Goal: Task Accomplishment & Management: Manage account settings

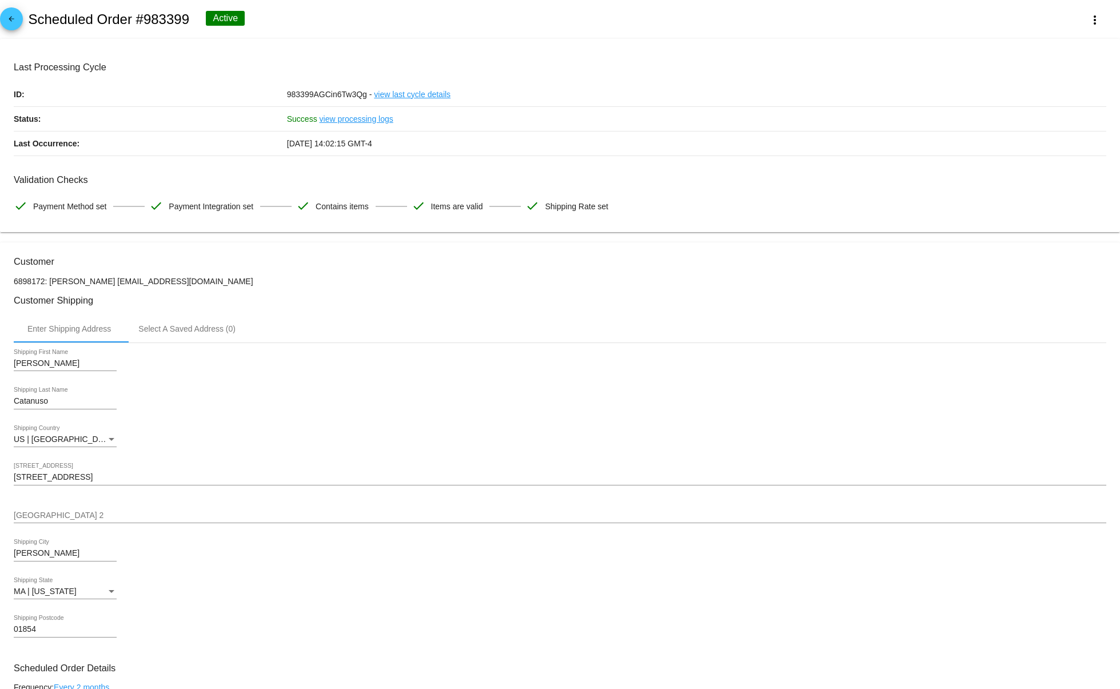
click at [842, 46] on mat-card "Last Processing Cycle ID: 983399AGCin6Tw3Qg - view last cycle details Status: S…" at bounding box center [560, 136] width 1120 height 194
click at [1027, 172] on mat-card-content "Last Processing Cycle ID: 983399AGCin6Tw3Qg - view last cycle details Status: S…" at bounding box center [560, 140] width 1093 height 157
click at [1061, 155] on div "[DATE] 14:02:15 GMT-4" at bounding box center [696, 144] width 819 height 24
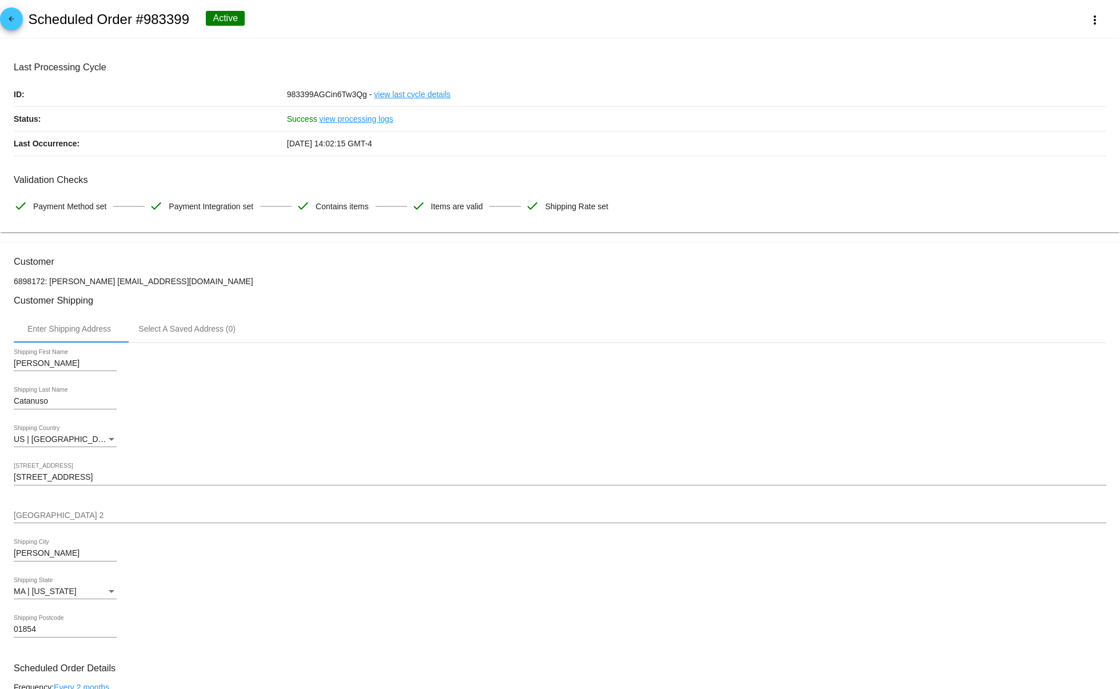
click at [563, 168] on mat-card-content "Last Processing Cycle ID: 983399AGCin6Tw3Qg - view last cycle details Status: S…" at bounding box center [560, 140] width 1093 height 157
click at [567, 122] on div "Last Processing Cycle ID: 983399AGCin6Tw3Qg - view last cycle details Status: S…" at bounding box center [560, 109] width 1093 height 94
click at [622, 21] on div "arrow_back Scheduled Order #983399 Active more_vert" at bounding box center [560, 19] width 1120 height 39
click at [1092, 25] on mat-icon "more_vert" at bounding box center [1095, 20] width 14 height 14
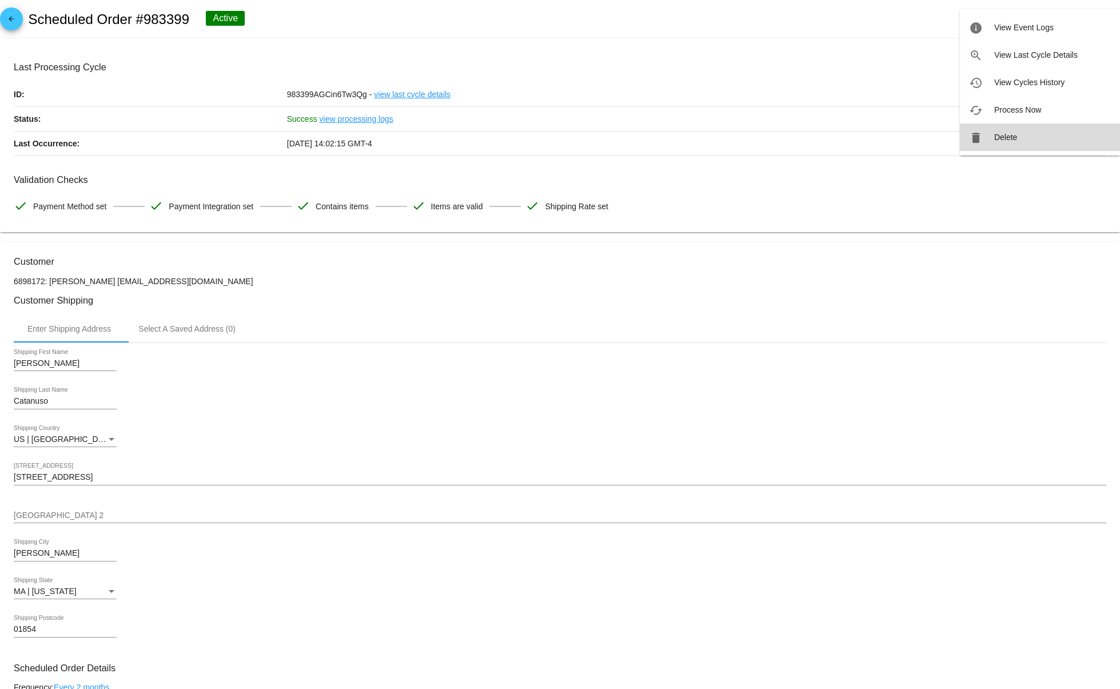
click at [1002, 141] on span "Delete" at bounding box center [1005, 137] width 23 height 9
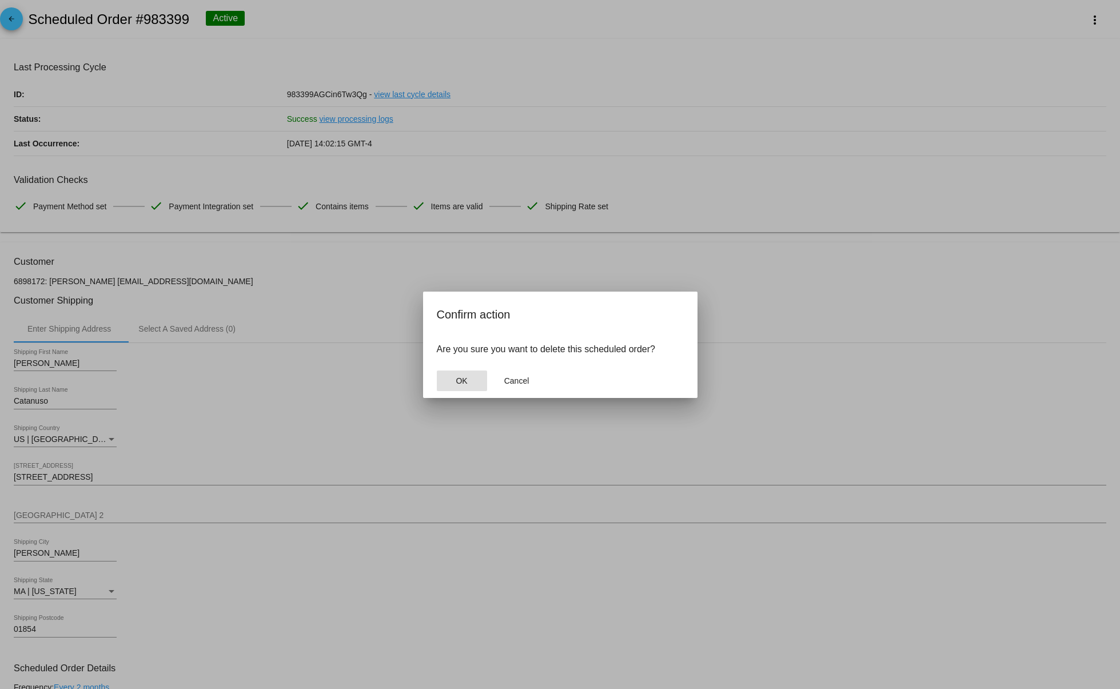
click at [464, 383] on span "OK" at bounding box center [461, 380] width 11 height 9
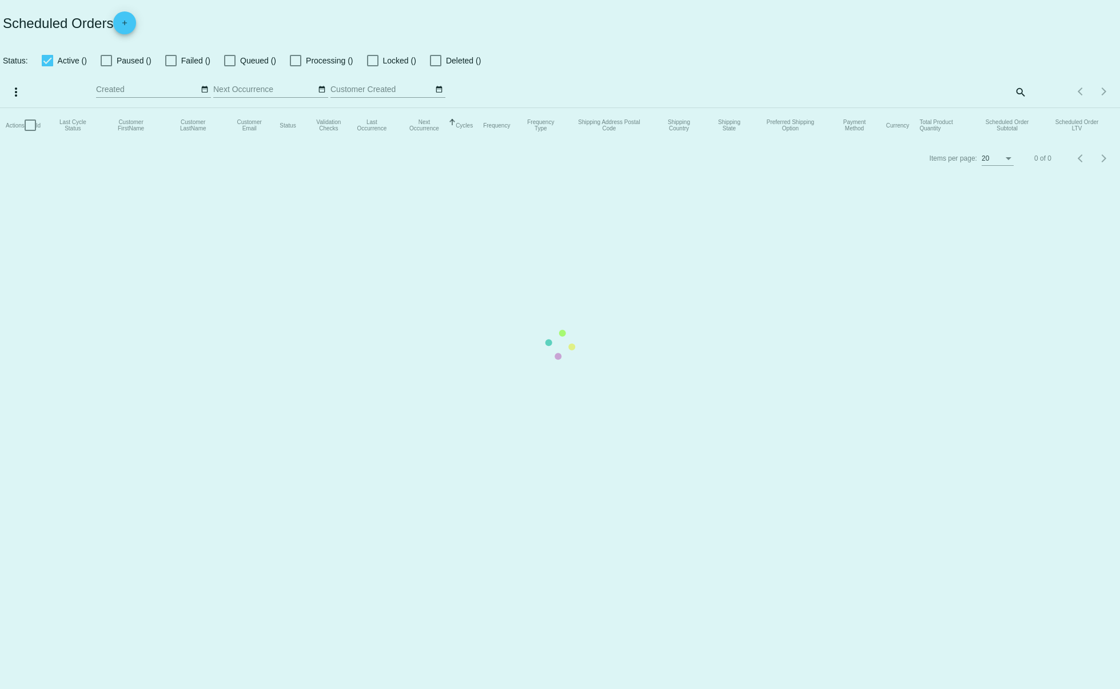
checkbox input "true"
